Goal: Information Seeking & Learning: Learn about a topic

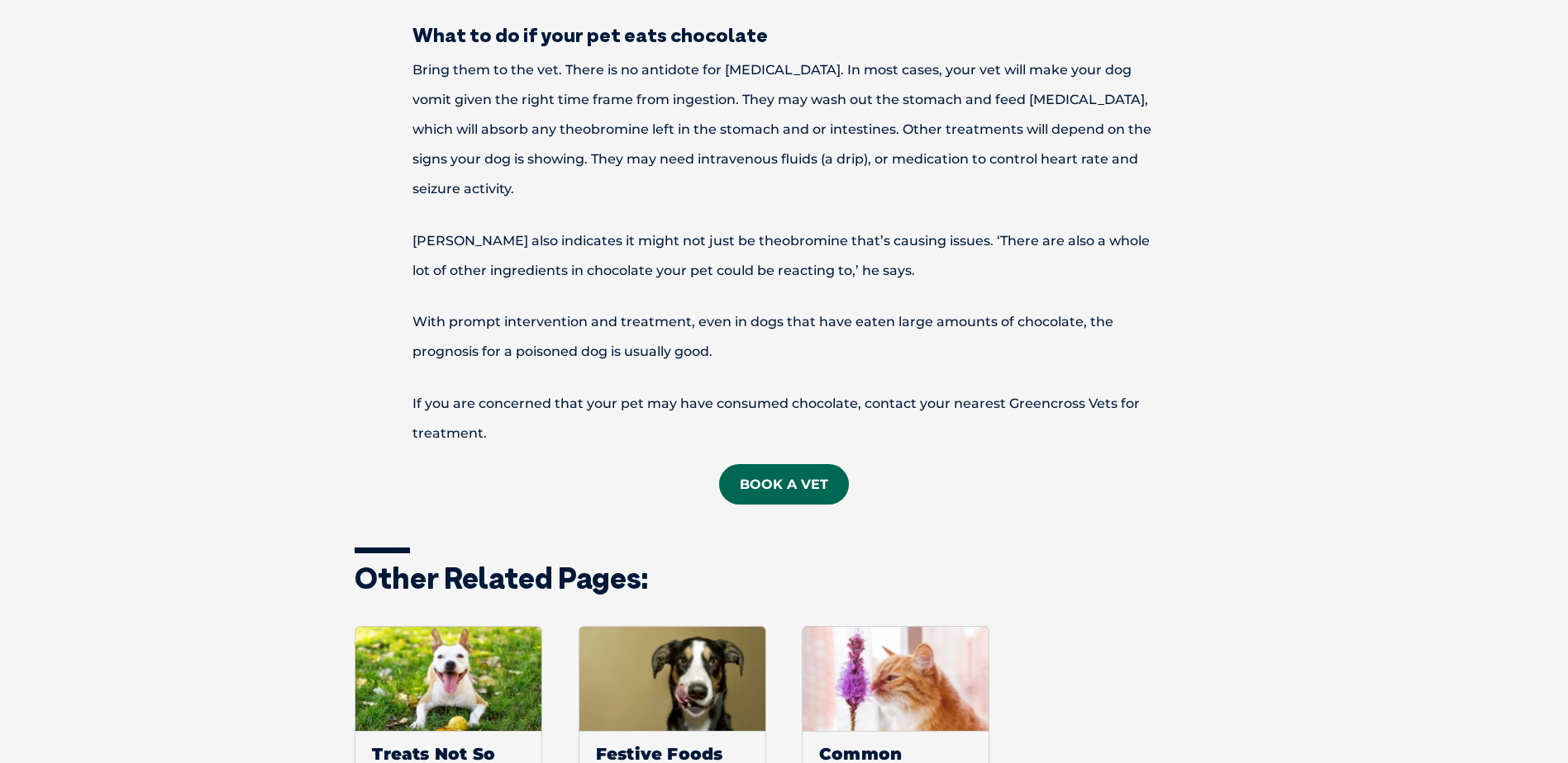
scroll to position [1735, 0]
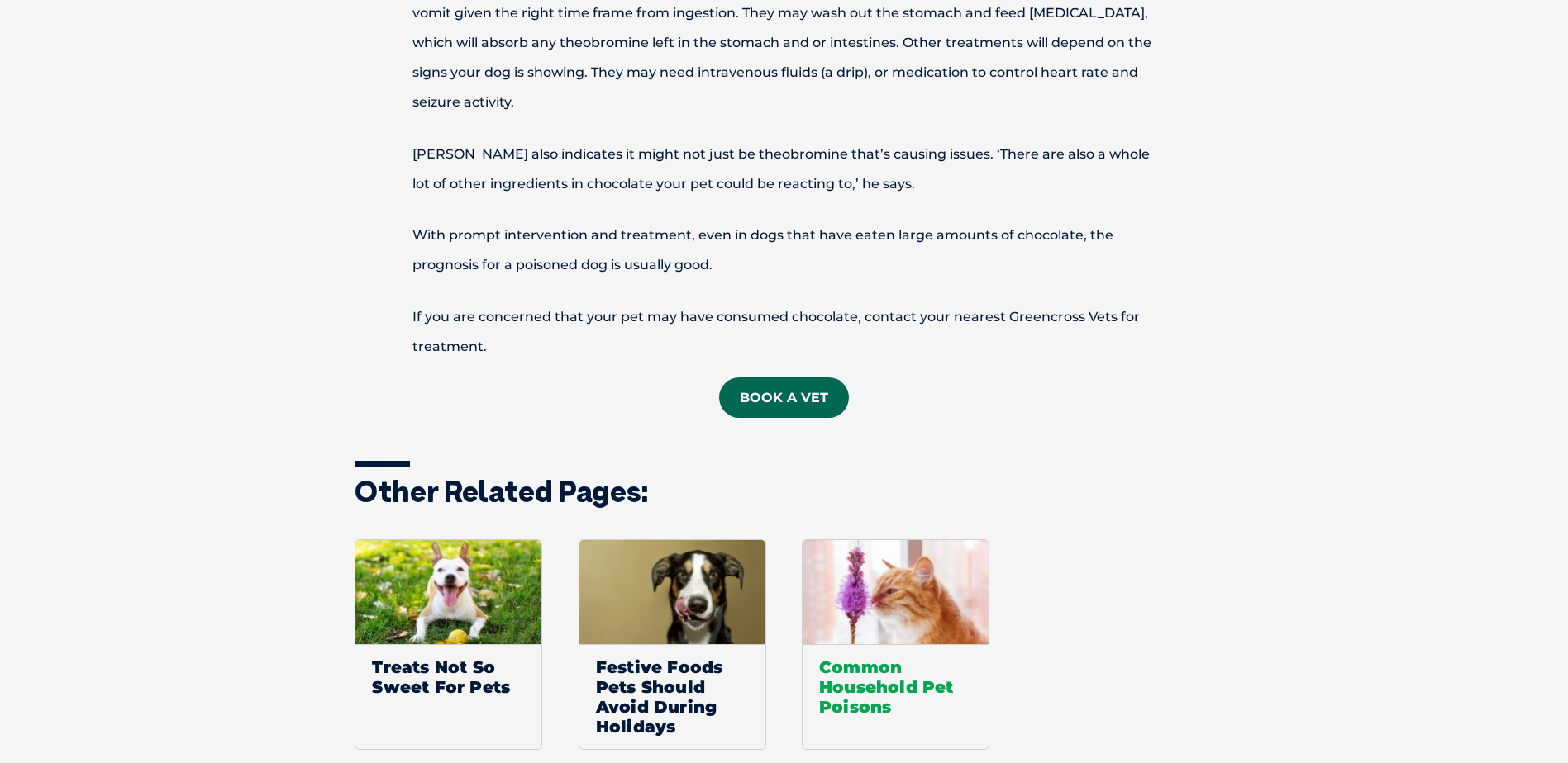
click at [890, 666] on span "Common Household Pet Poisons" at bounding box center [895, 687] width 186 height 85
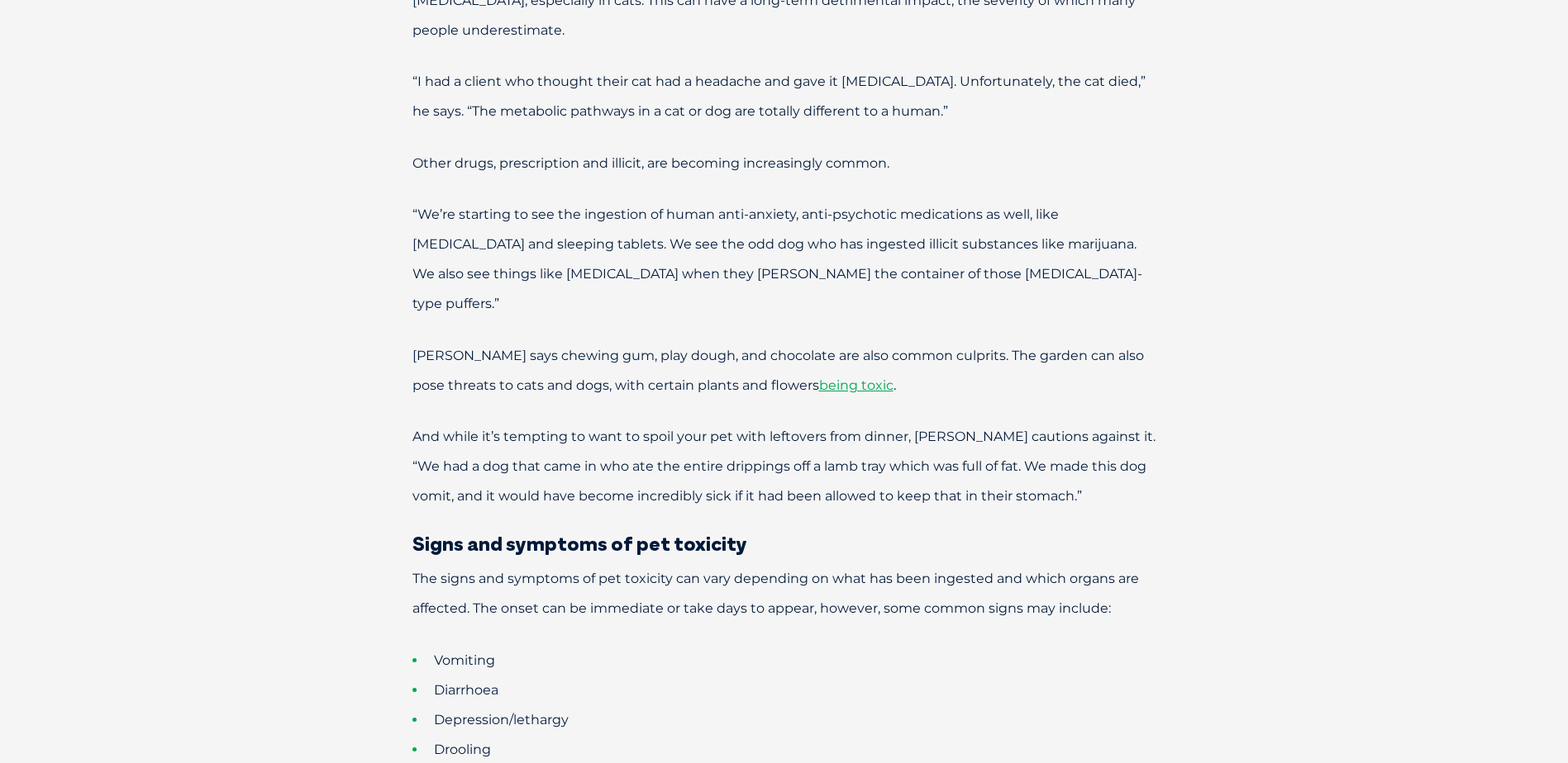
scroll to position [1240, 0]
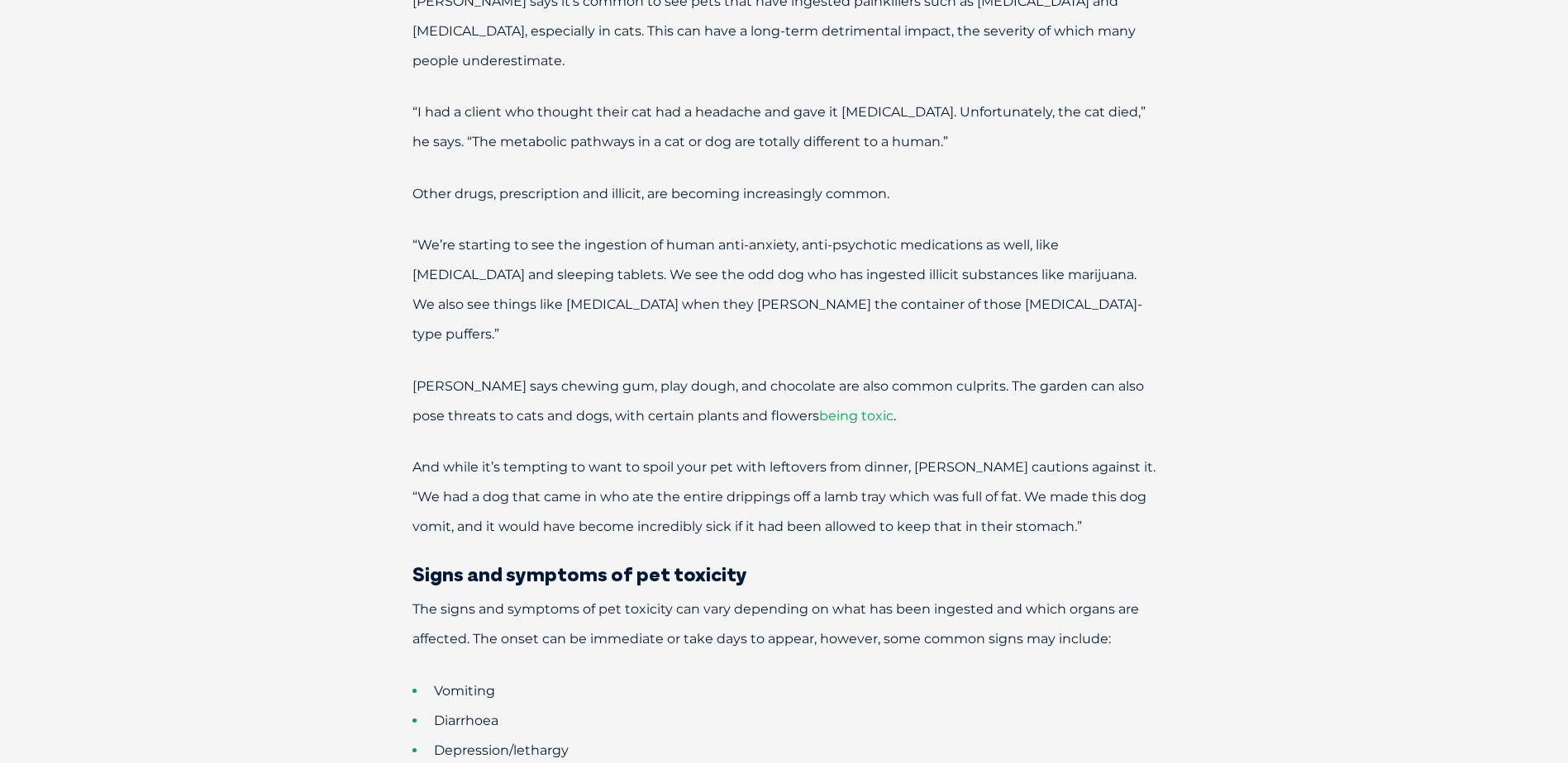
click at [834, 408] on span "being toxic" at bounding box center [856, 416] width 75 height 16
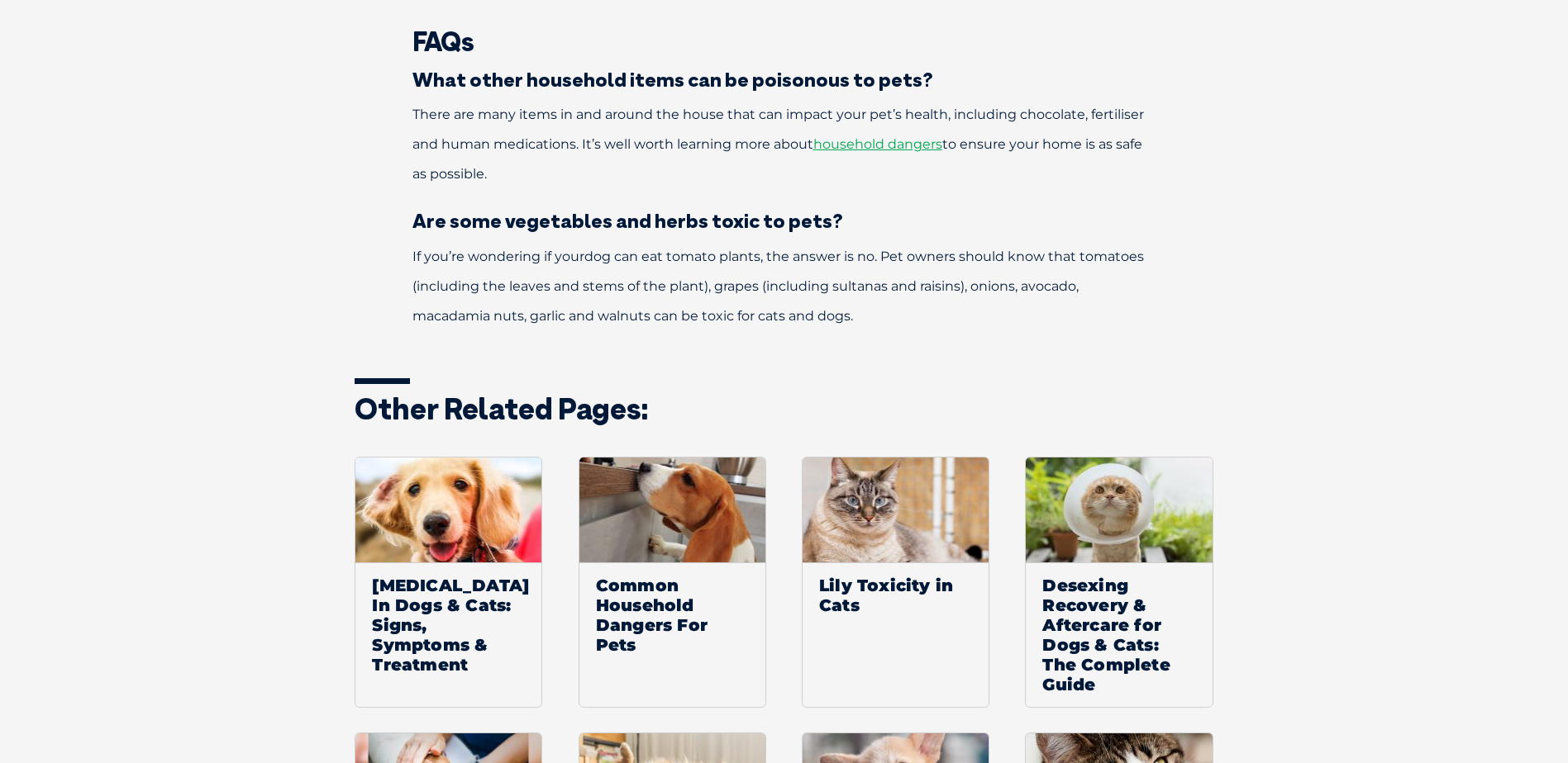
scroll to position [3057, 0]
